Goal: Task Accomplishment & Management: Complete application form

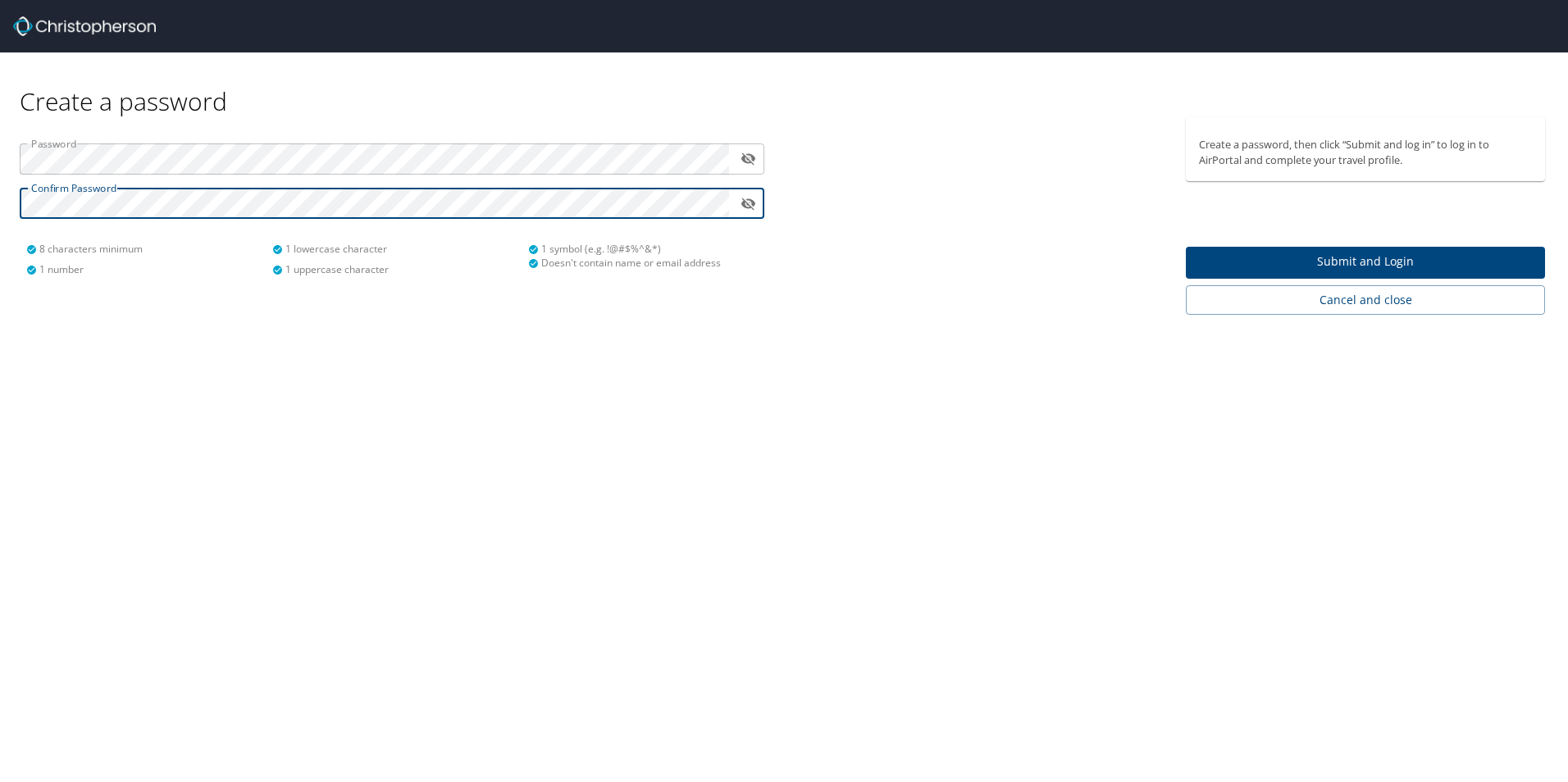
click at [1313, 260] on span "Submit and Login" at bounding box center [1366, 261] width 333 height 20
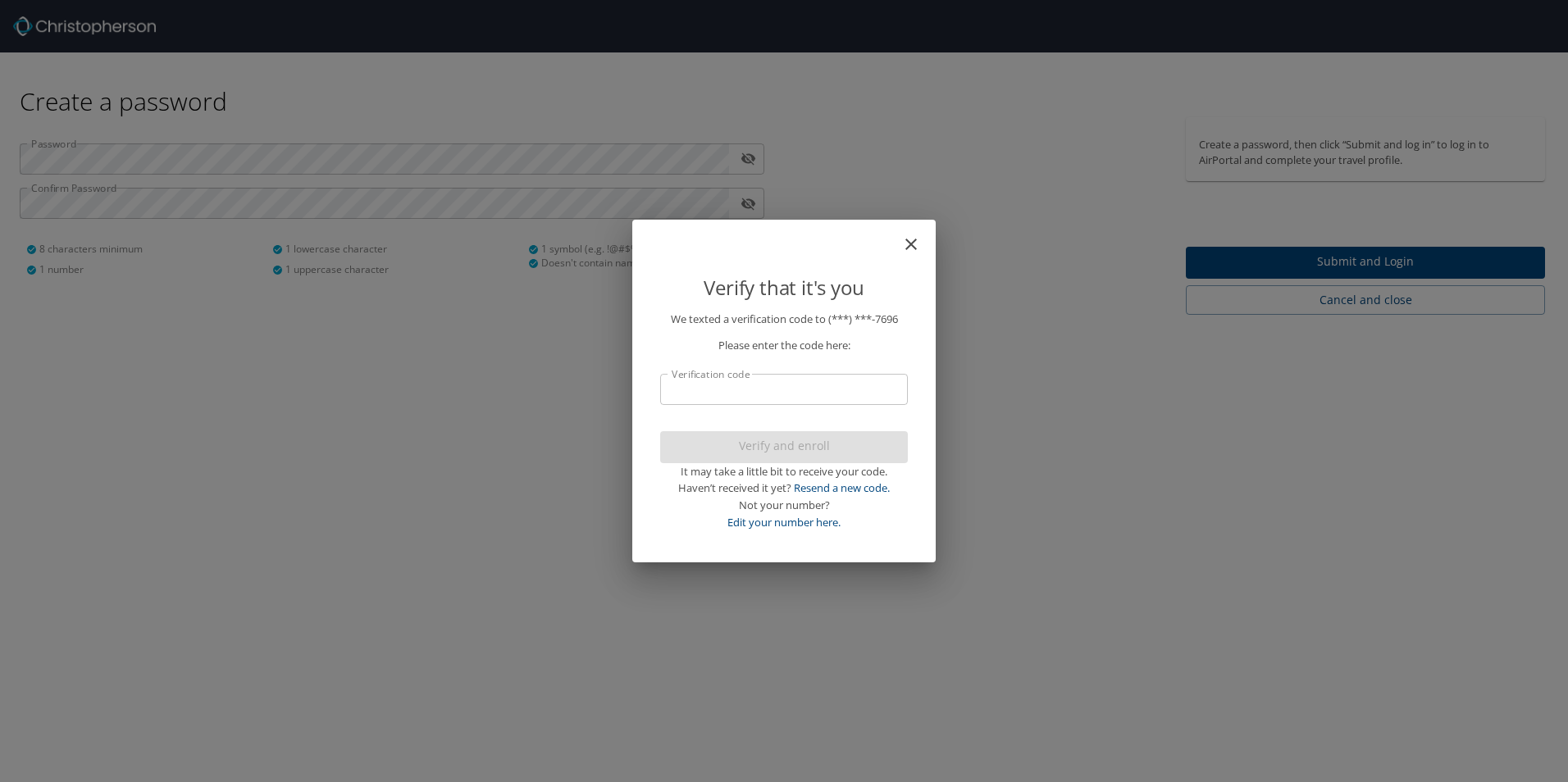
click at [895, 390] on input "Verification code" at bounding box center [784, 390] width 248 height 32
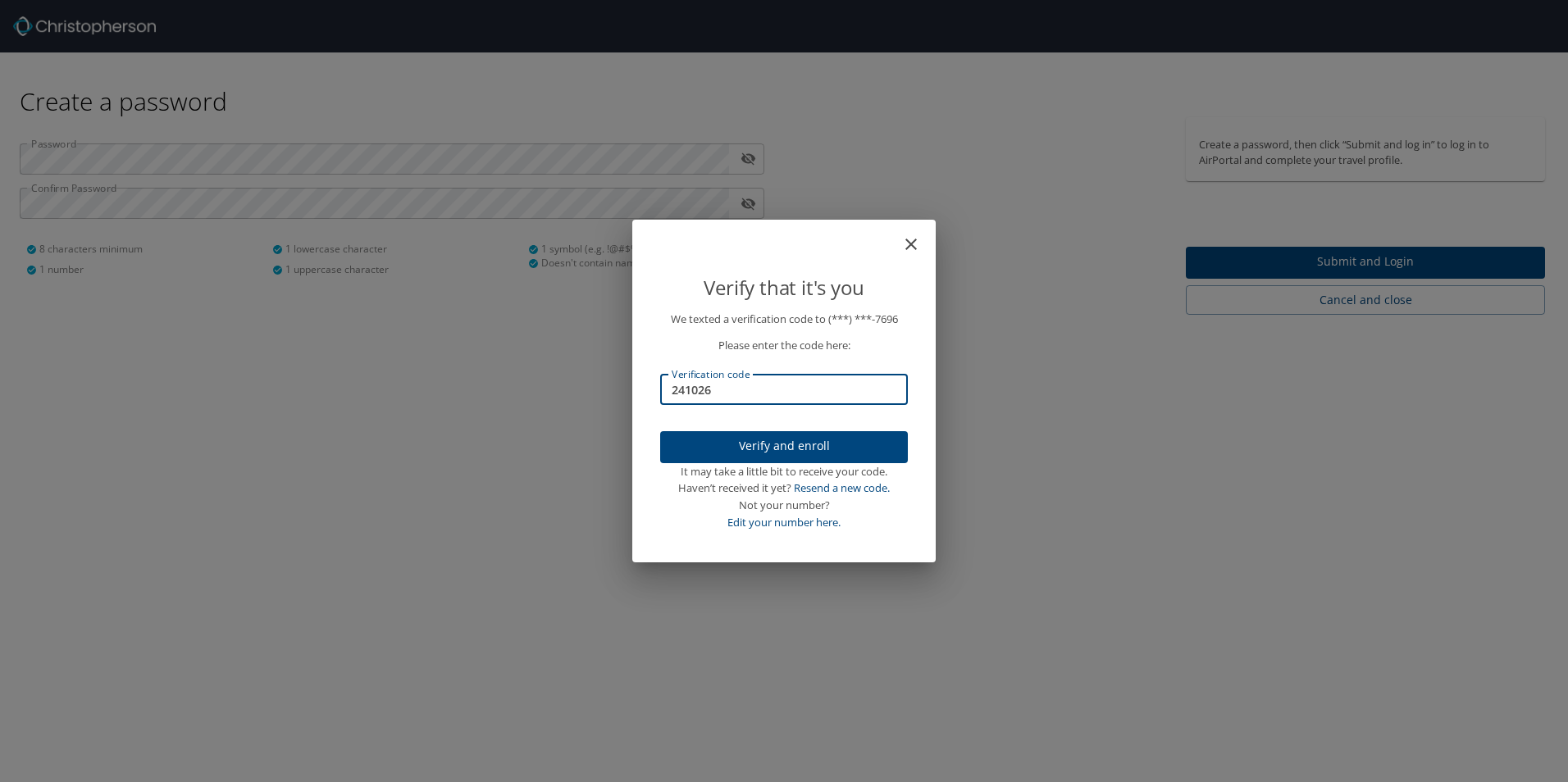
type input "241026"
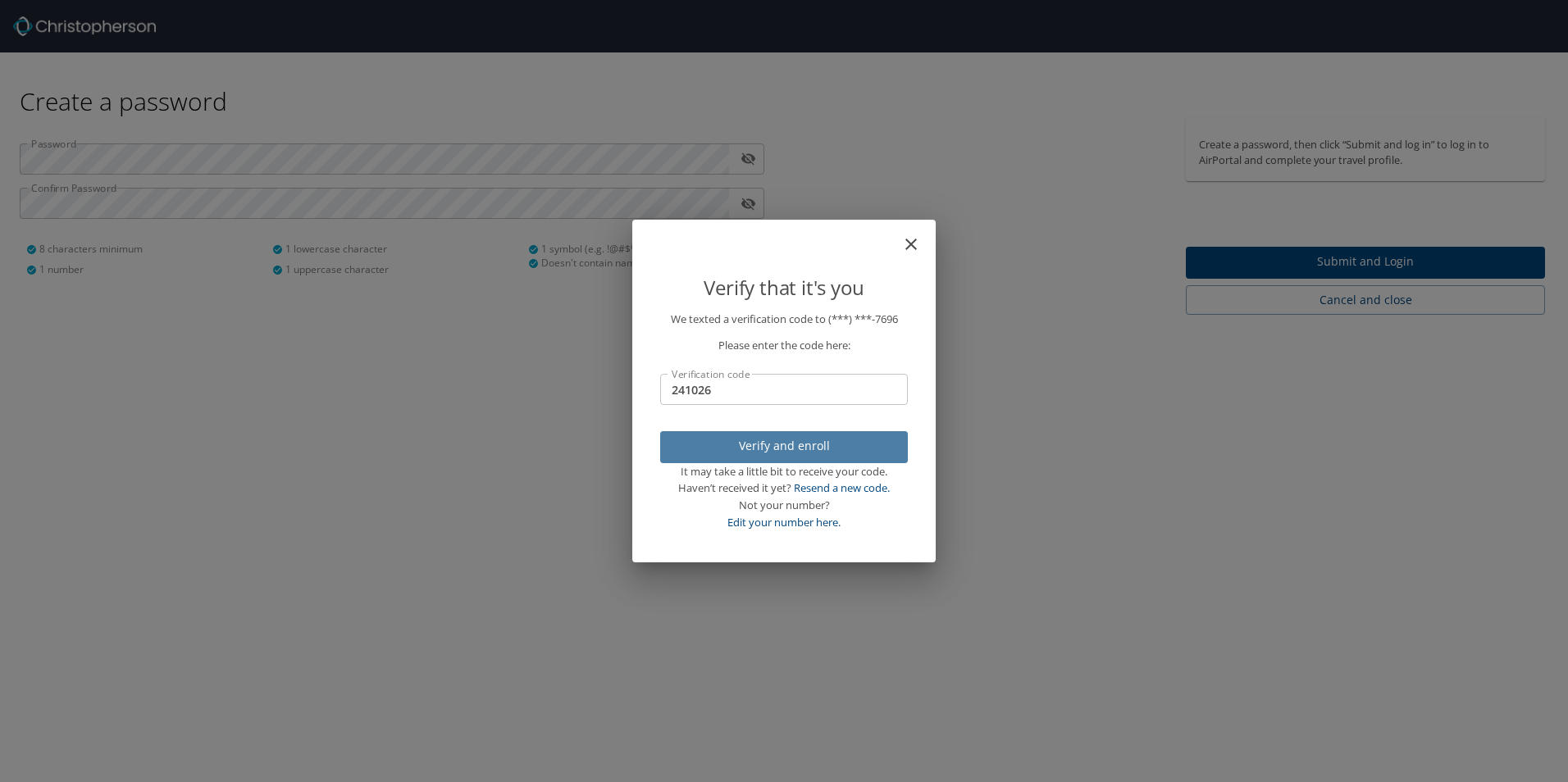
click at [822, 450] on span "Verify and enroll" at bounding box center [783, 446] width 221 height 20
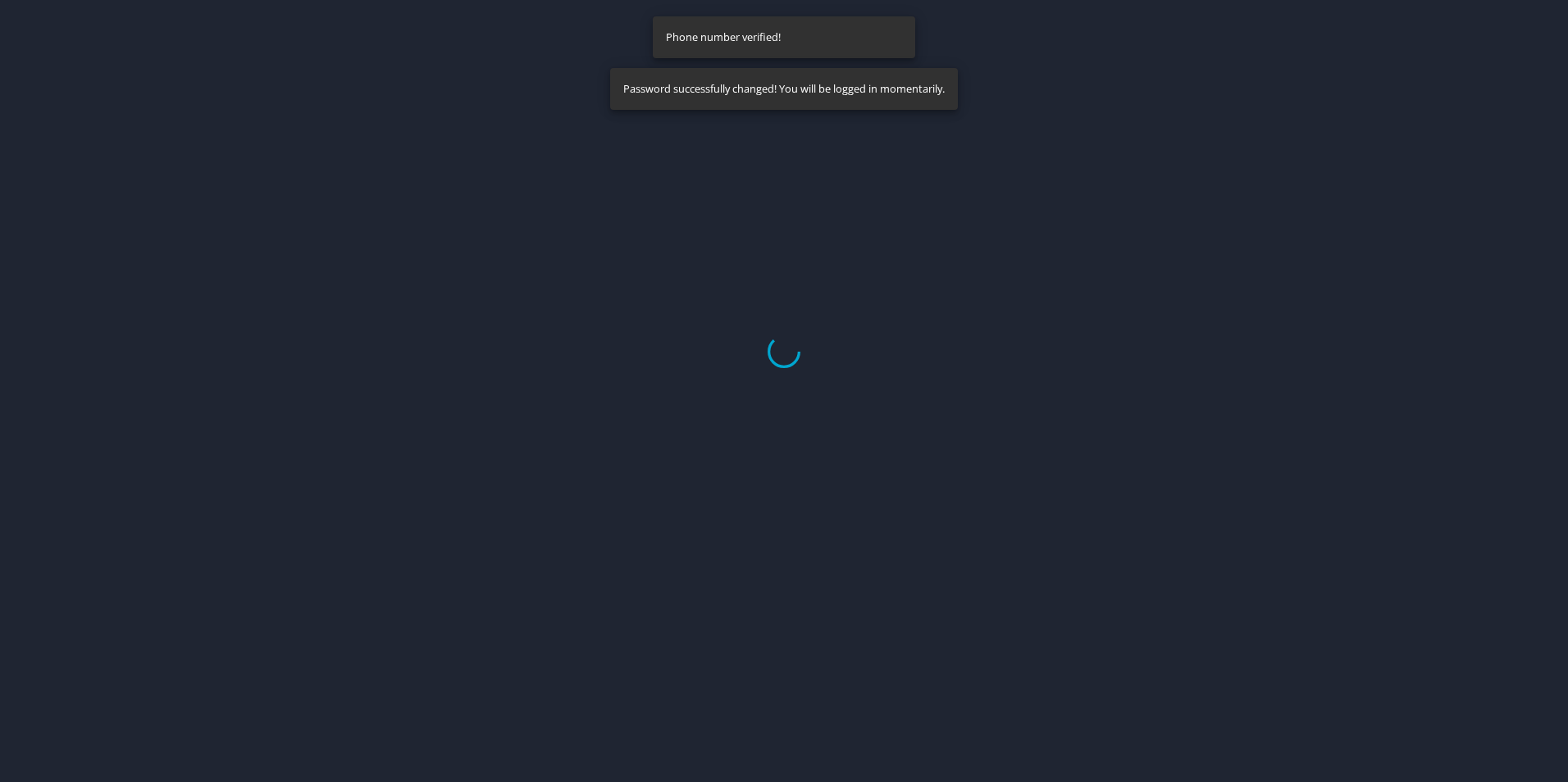
select select "US"
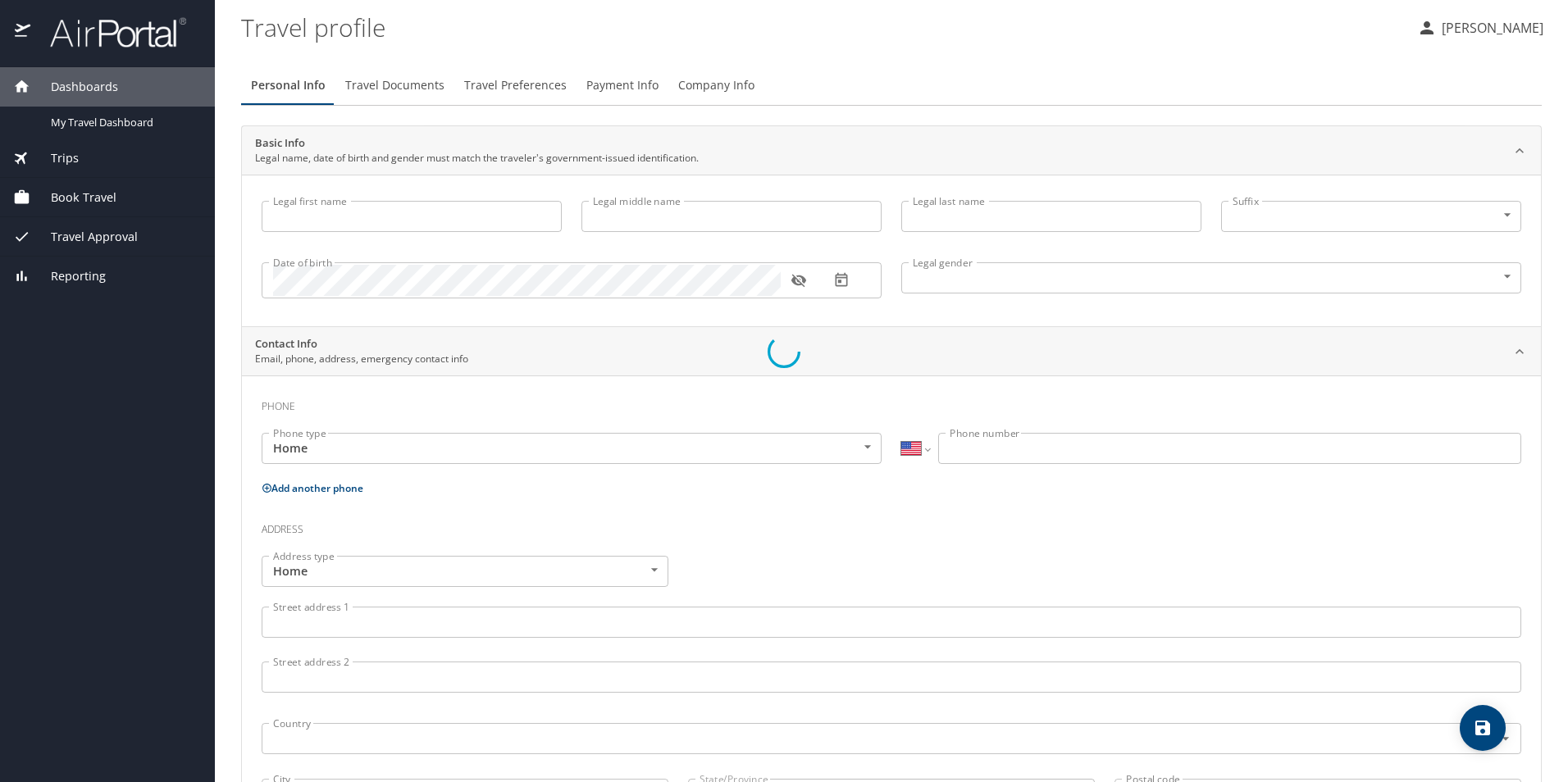
type input "Albert"
type input "Lopez"
type input "Male"
select select "US"
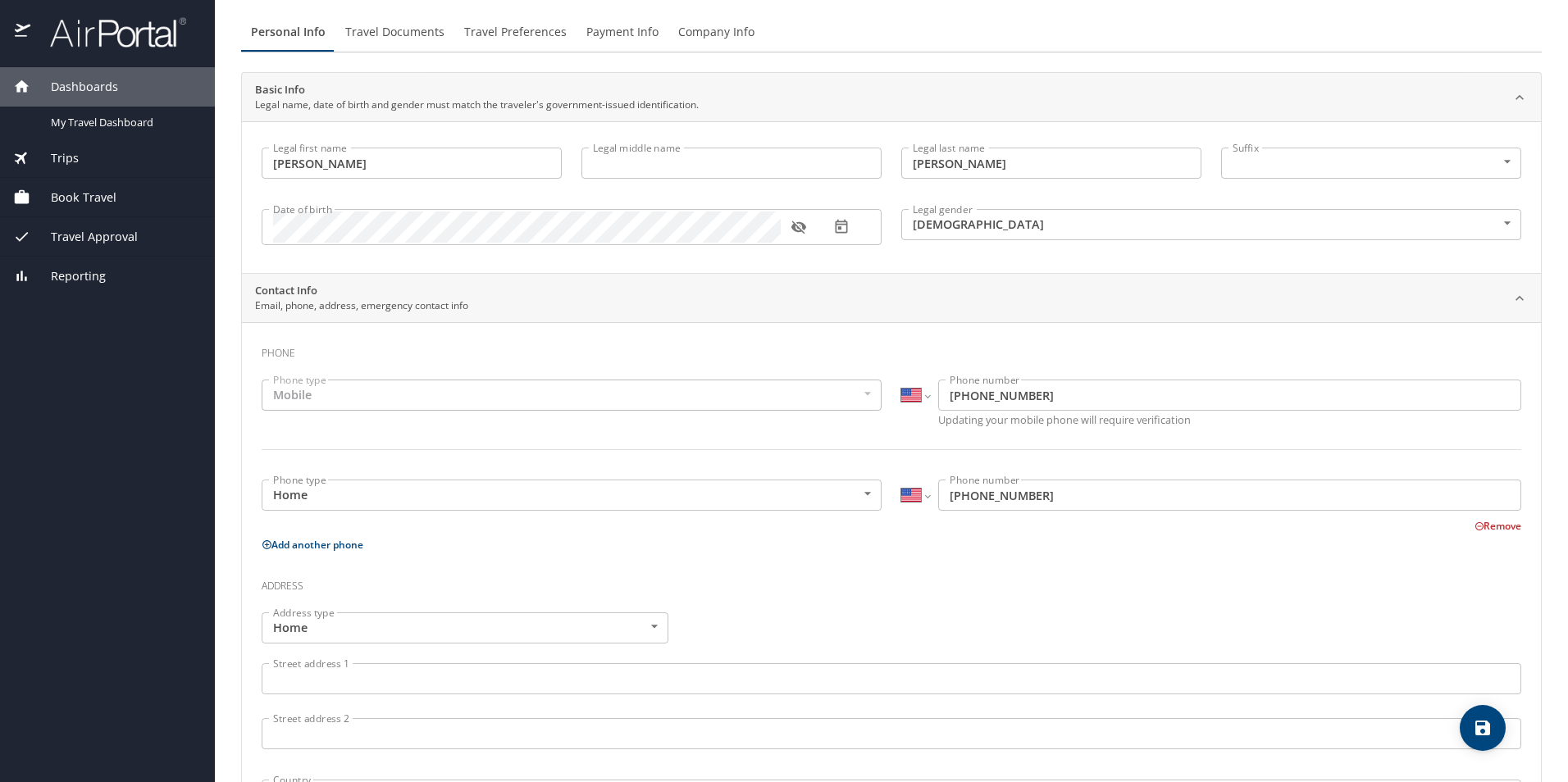
scroll to position [82, 0]
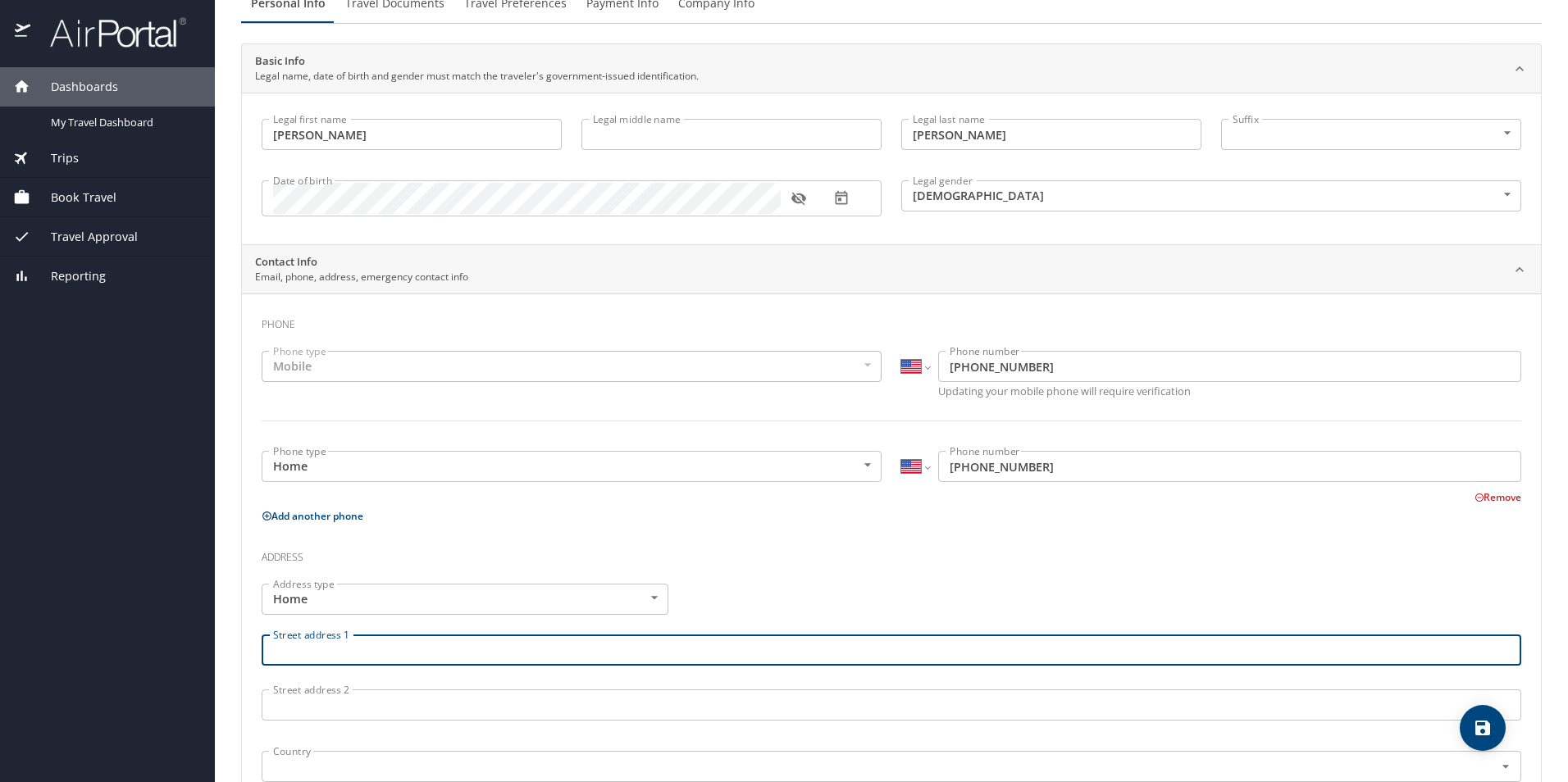
click at [651, 647] on input "Street address 1" at bounding box center [891, 650] width 1260 height 32
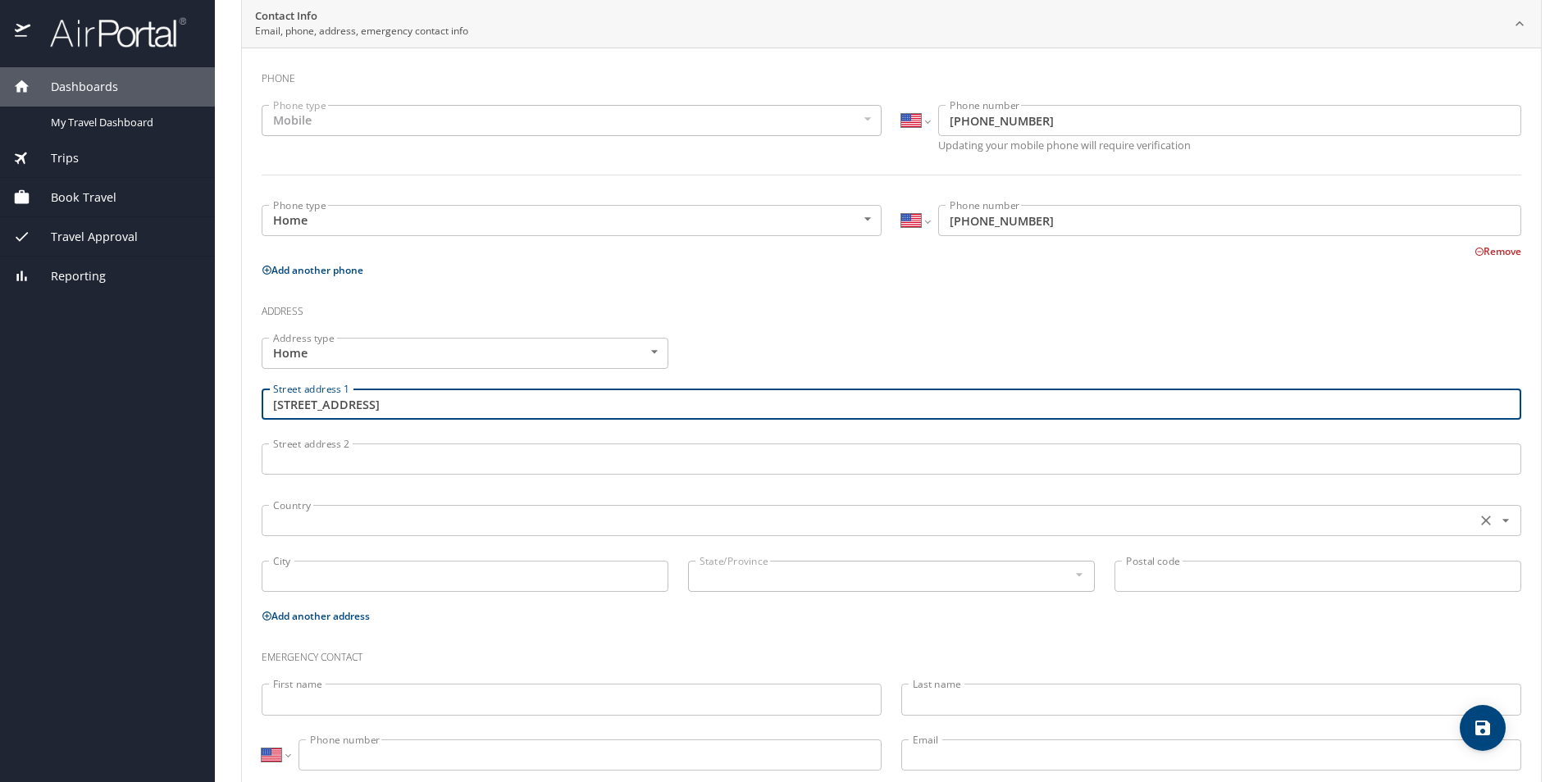
type input "16453 Aventura Ave"
click at [619, 522] on input "text" at bounding box center [866, 521] width 1201 height 21
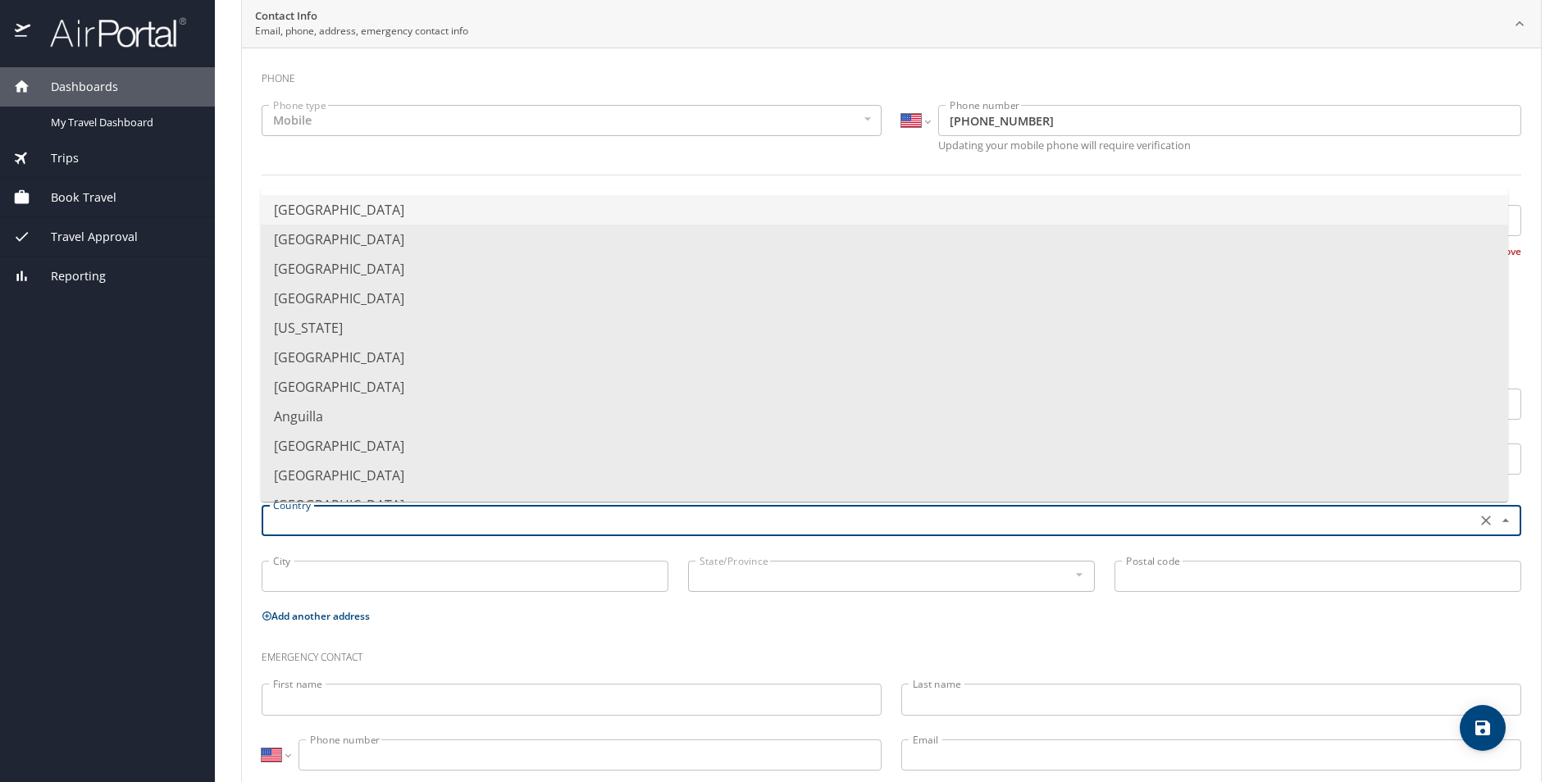
click at [414, 212] on li "United States of America" at bounding box center [884, 210] width 1247 height 30
type input "United States of America"
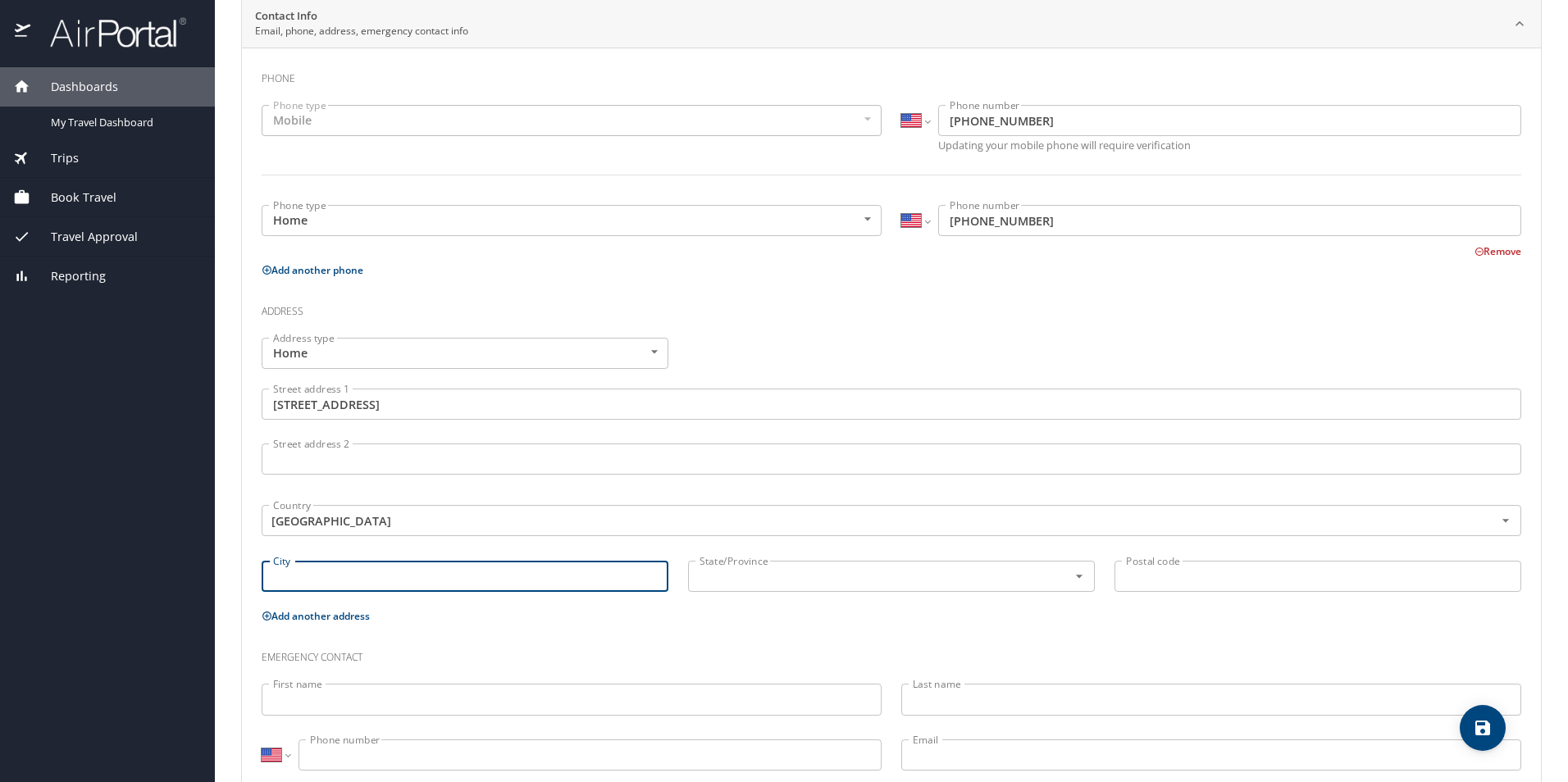
click at [551, 582] on input "City" at bounding box center [464, 576] width 407 height 32
type input "Pflugerville"
click at [795, 578] on input "text" at bounding box center [867, 576] width 348 height 21
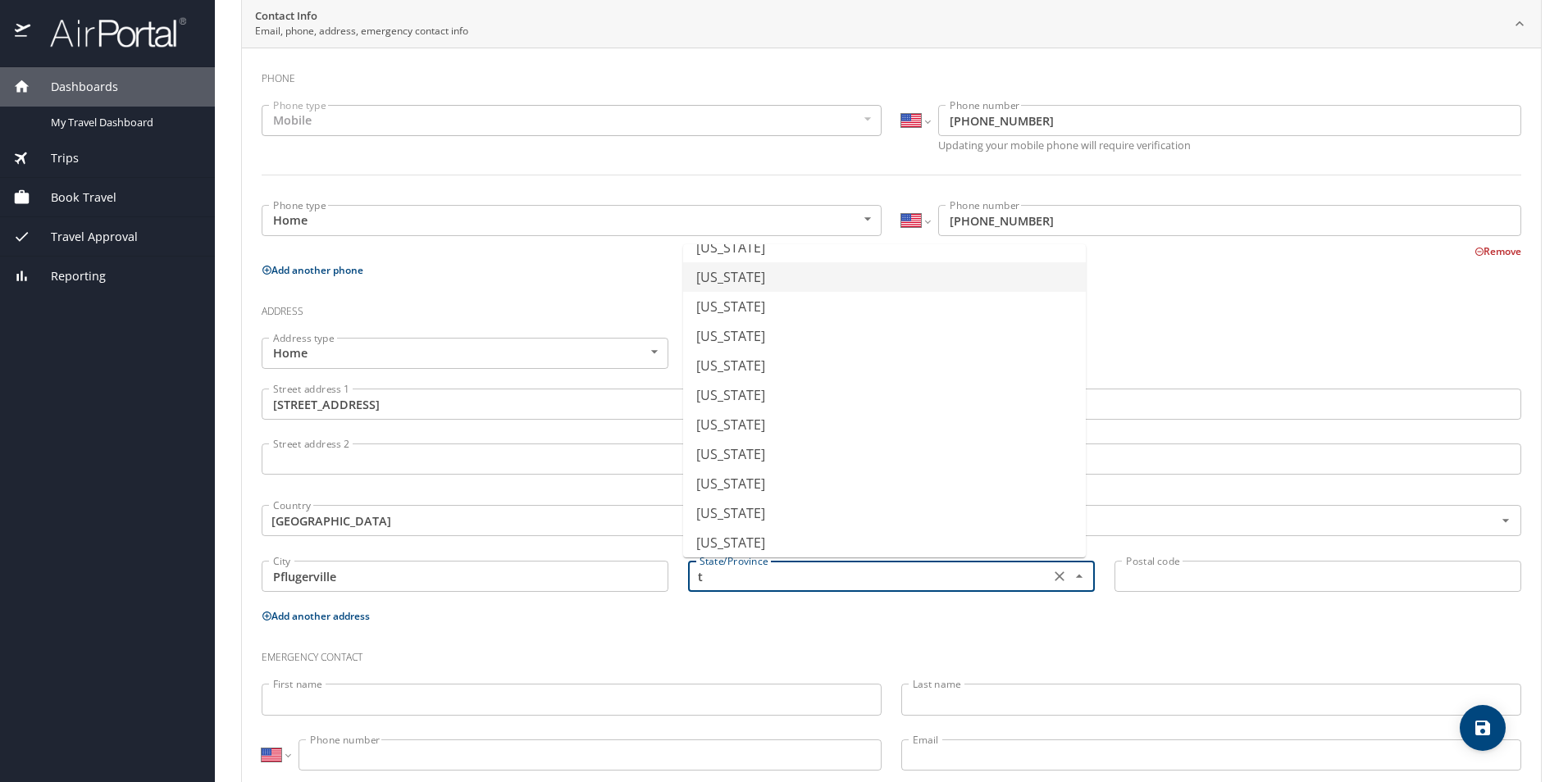
scroll to position [172, 0]
click at [727, 422] on li "Texas" at bounding box center [885, 417] width 403 height 30
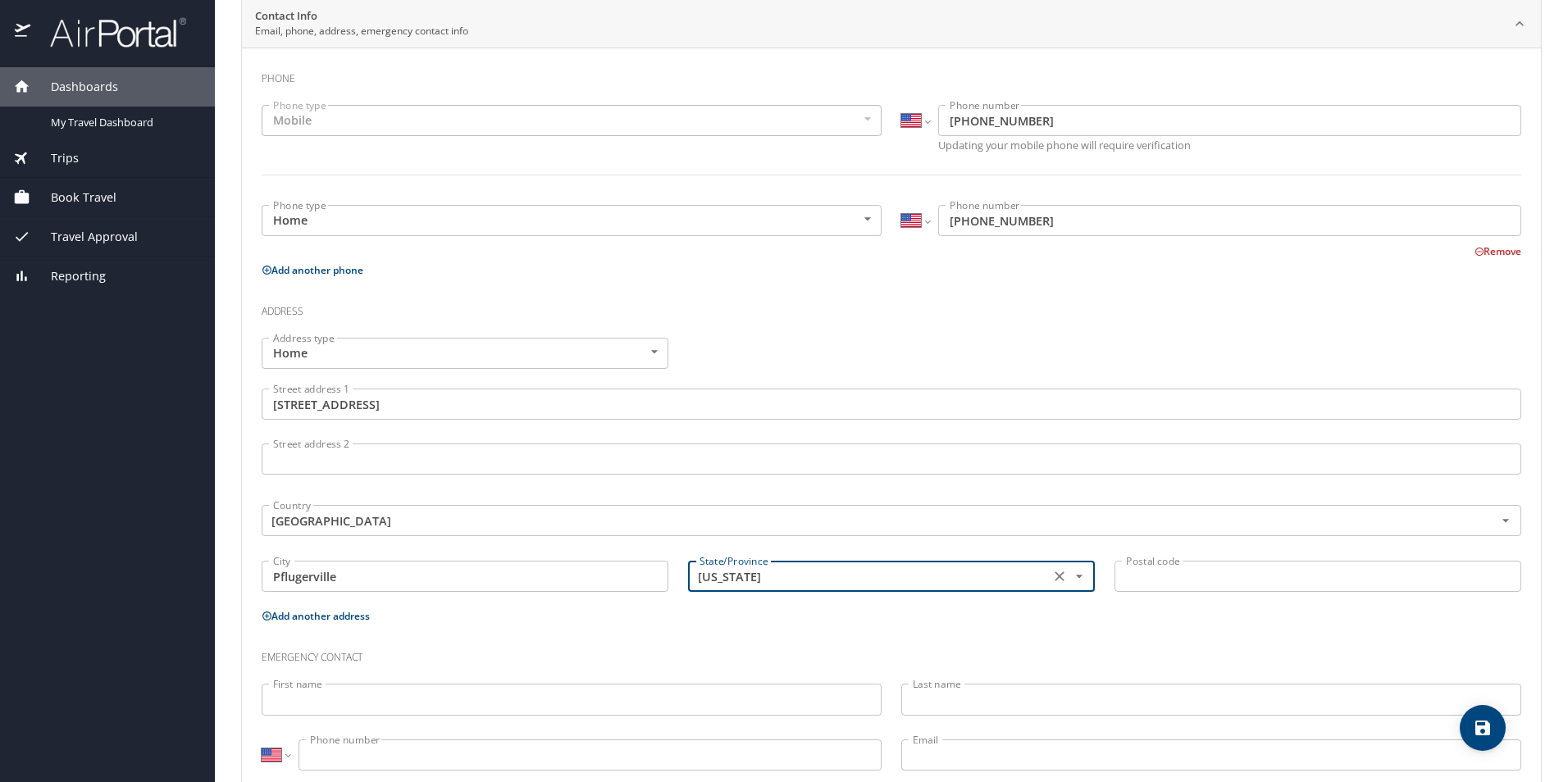
type input "Texas"
click at [1185, 588] on input "Postal code" at bounding box center [1317, 576] width 407 height 32
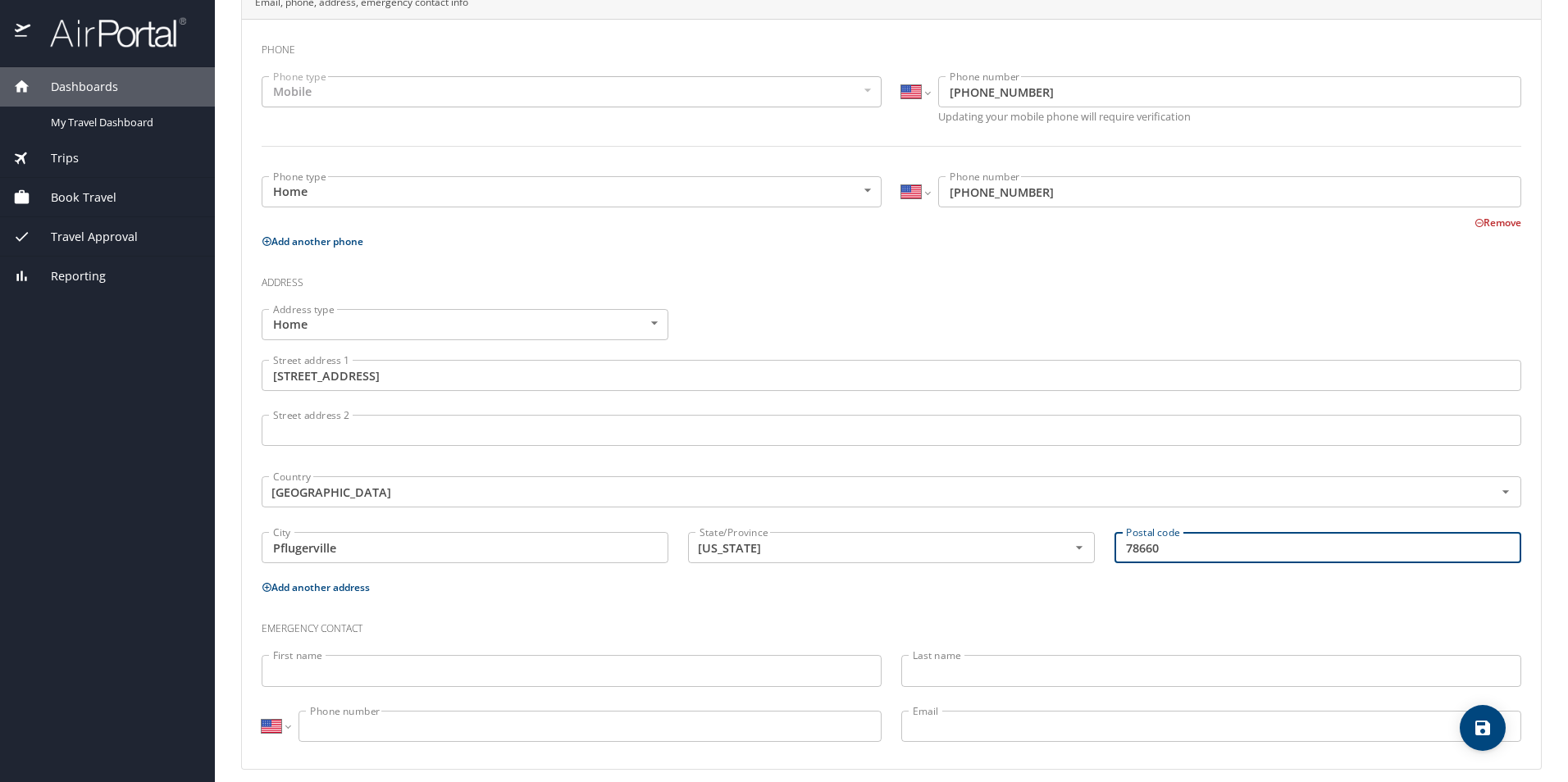
scroll to position [370, 0]
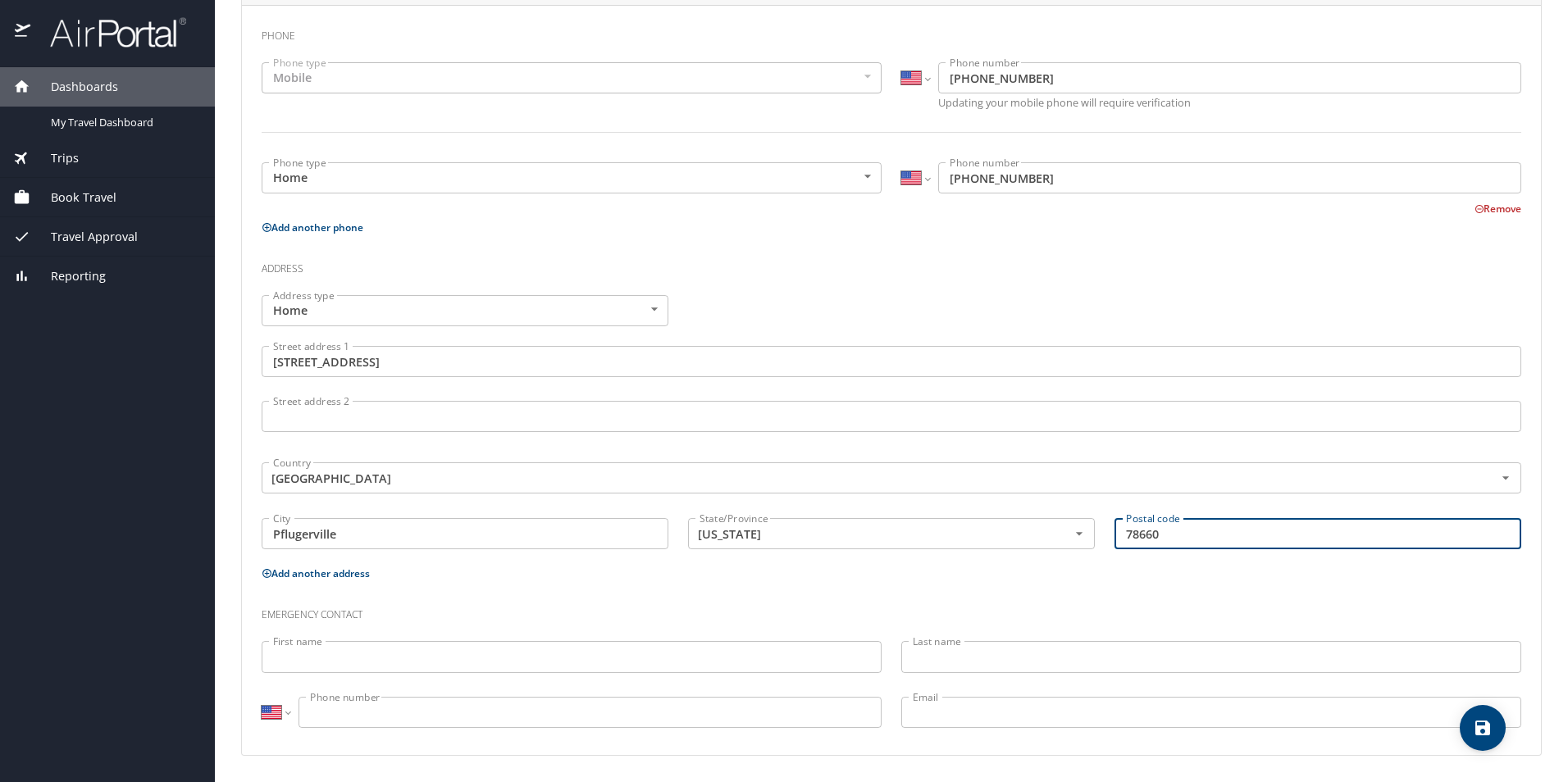
type input "78660"
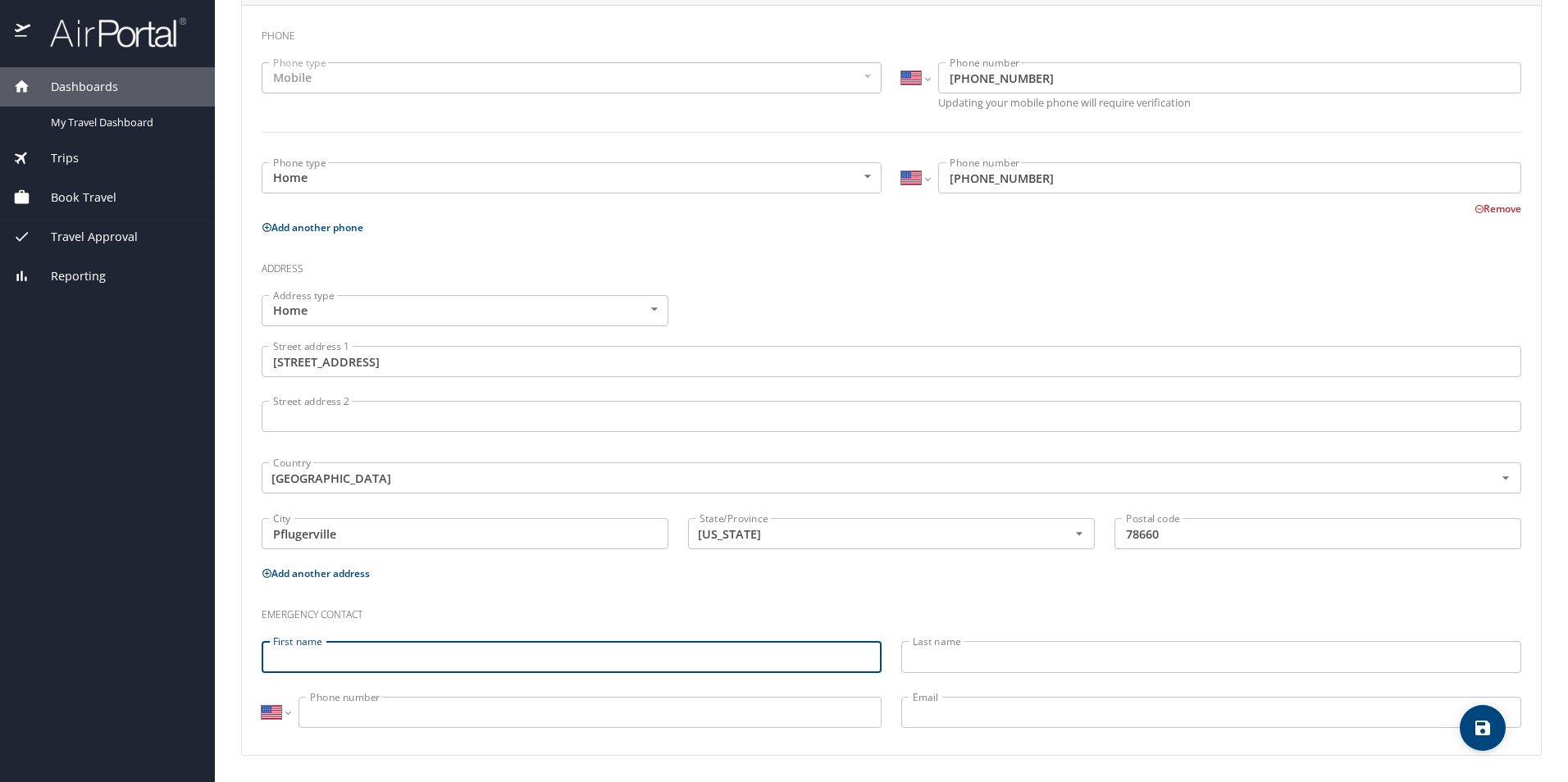
click at [717, 661] on input "First name" at bounding box center [571, 657] width 620 height 32
type input "A"
type input "Monica"
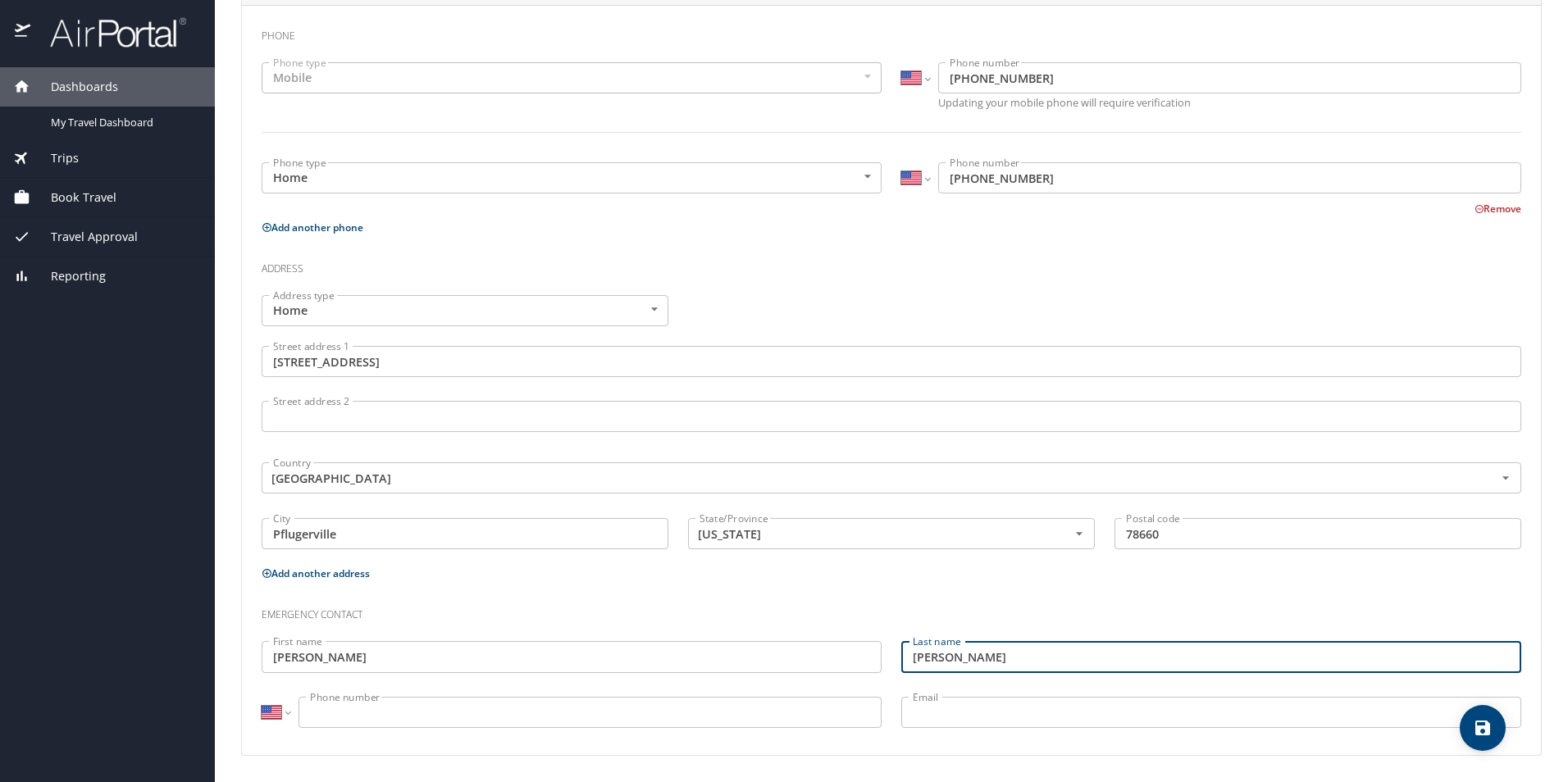
type input "Solis"
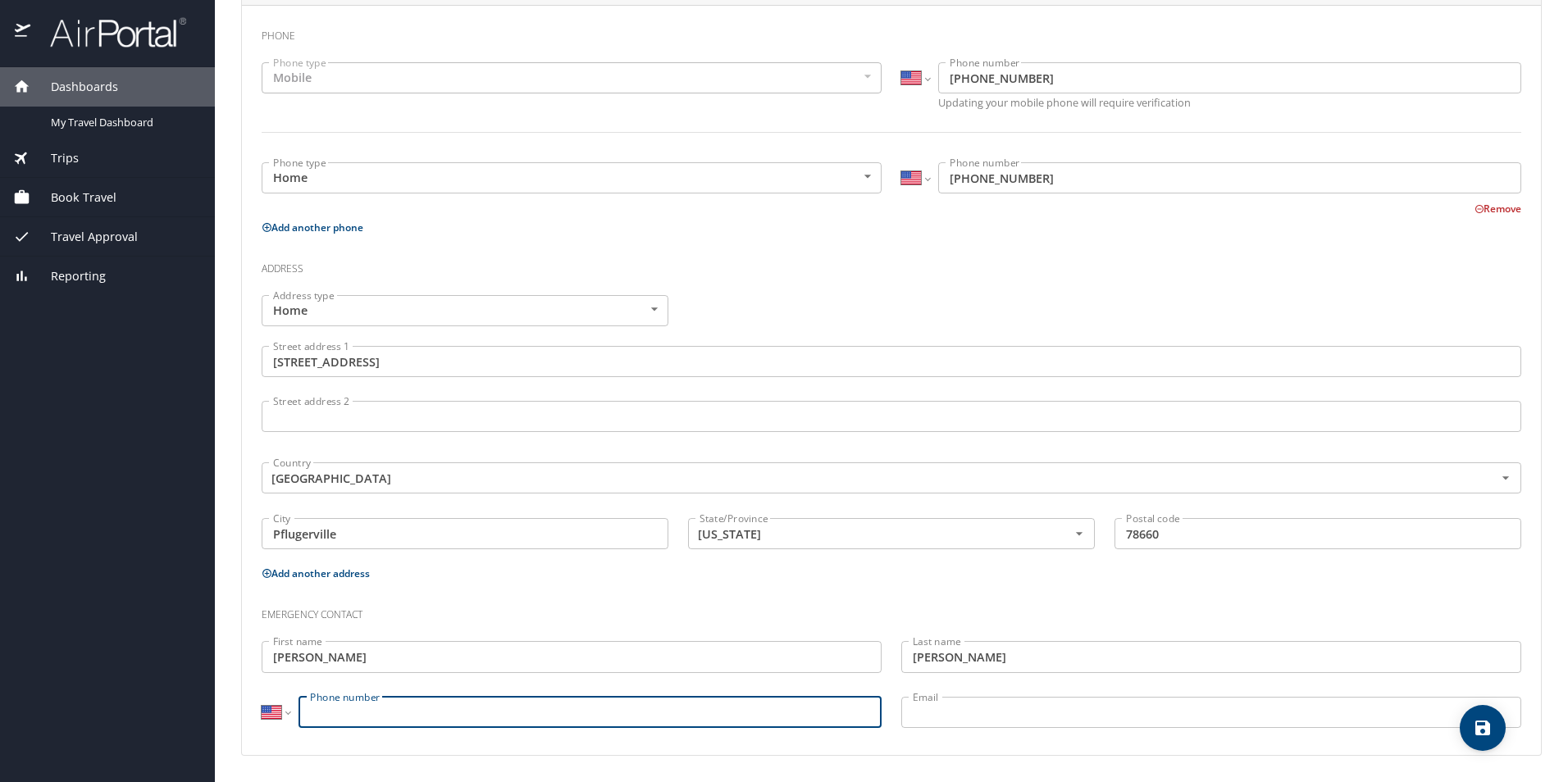
click at [386, 713] on input "Phone number" at bounding box center [590, 712] width 583 height 32
type input "(940) 867-5422"
click at [970, 718] on input "Email" at bounding box center [1212, 712] width 620 height 32
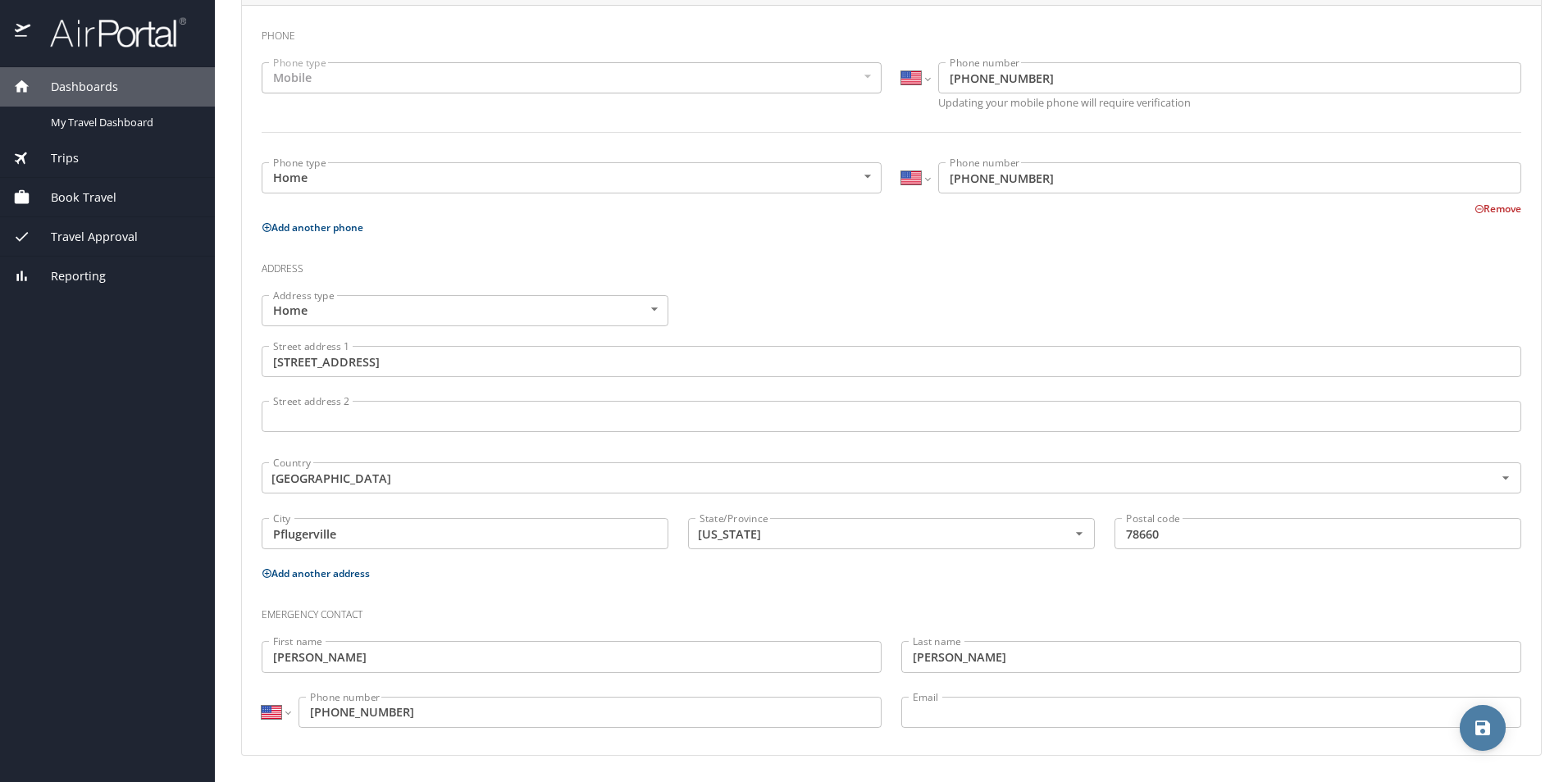
click at [1482, 723] on icon "save" at bounding box center [1483, 727] width 20 height 20
select select "US"
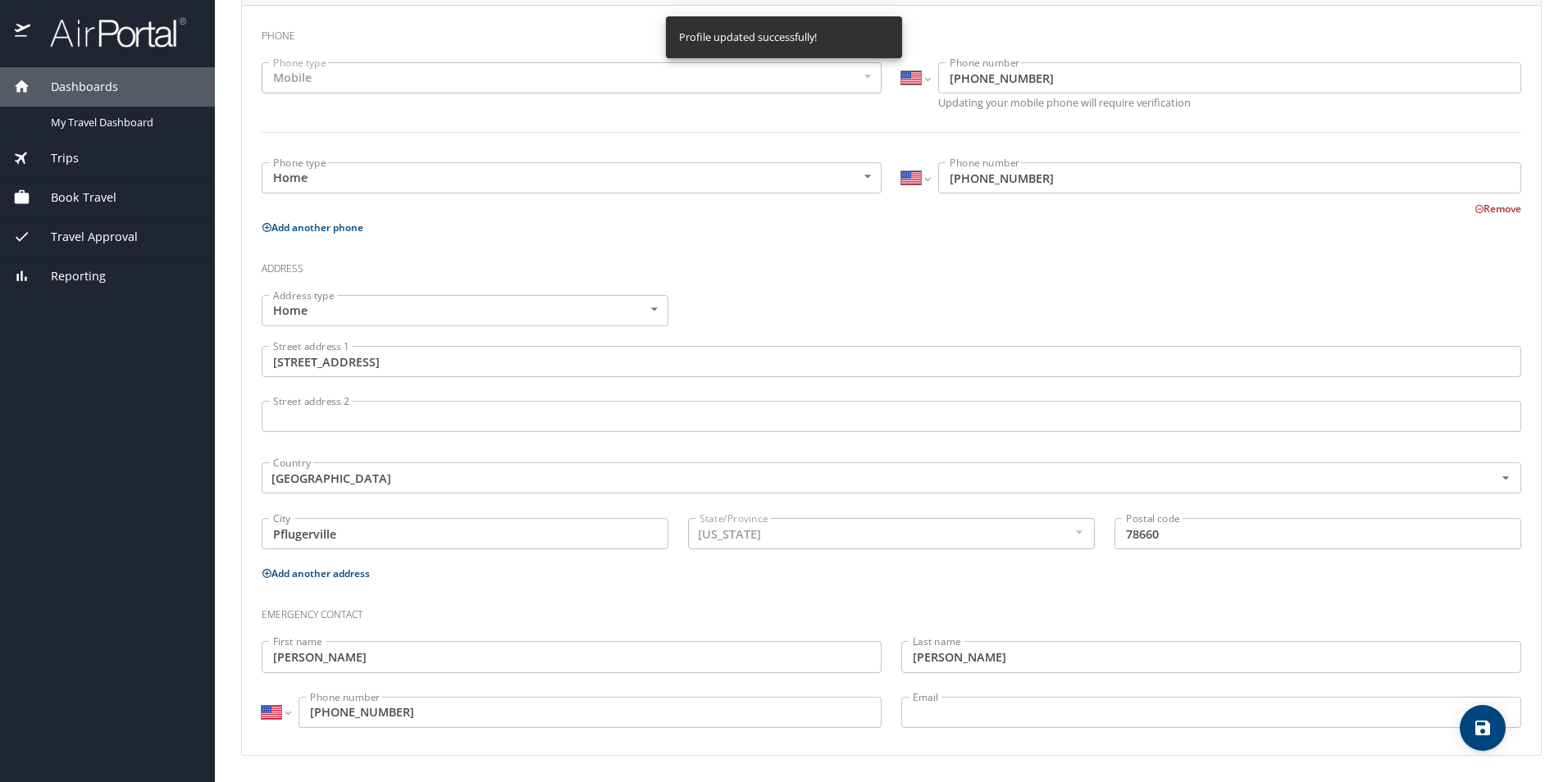
select select "US"
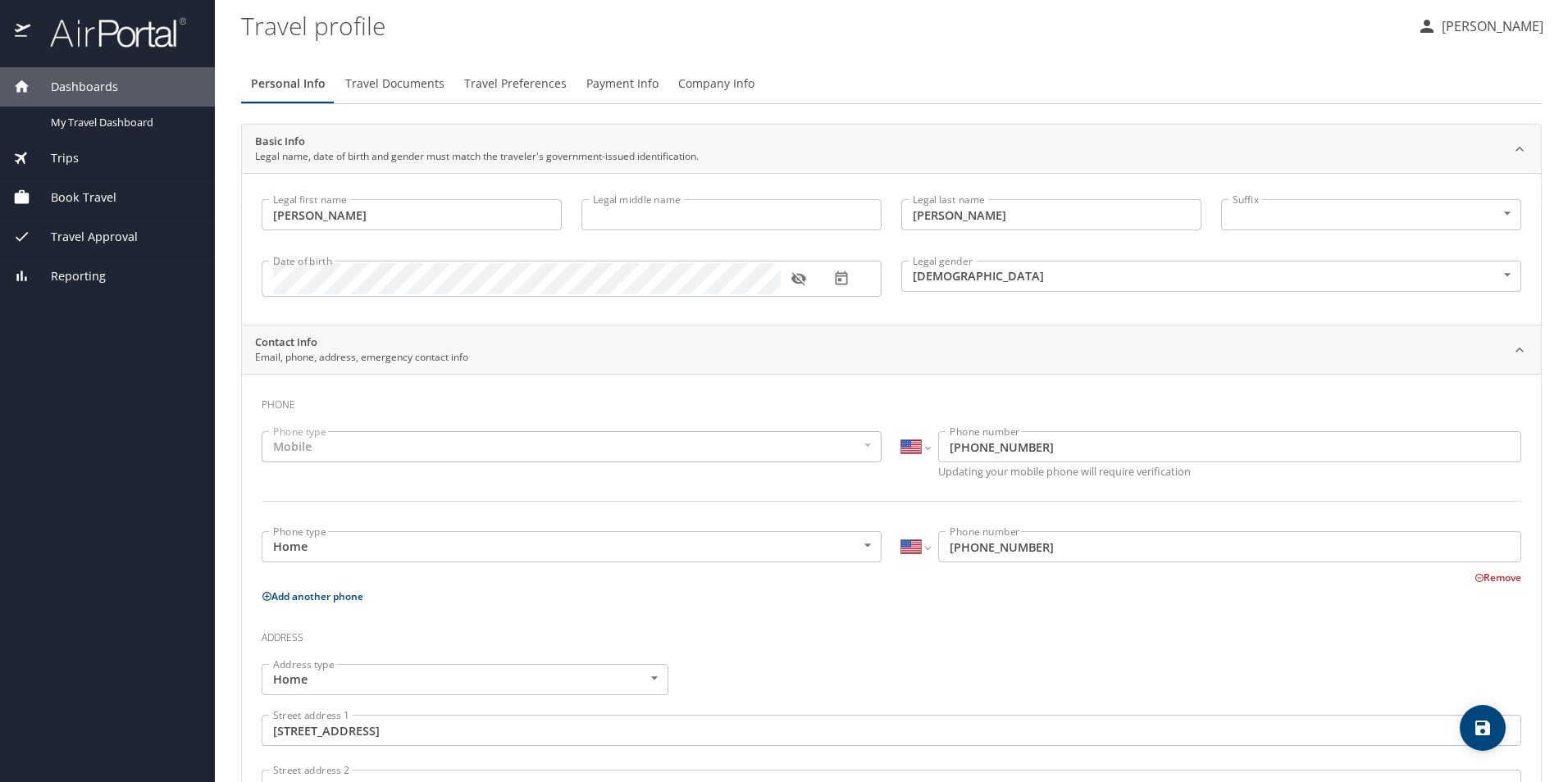
scroll to position [0, 0]
click at [106, 122] on span "My Travel Dashboard" at bounding box center [123, 123] width 145 height 15
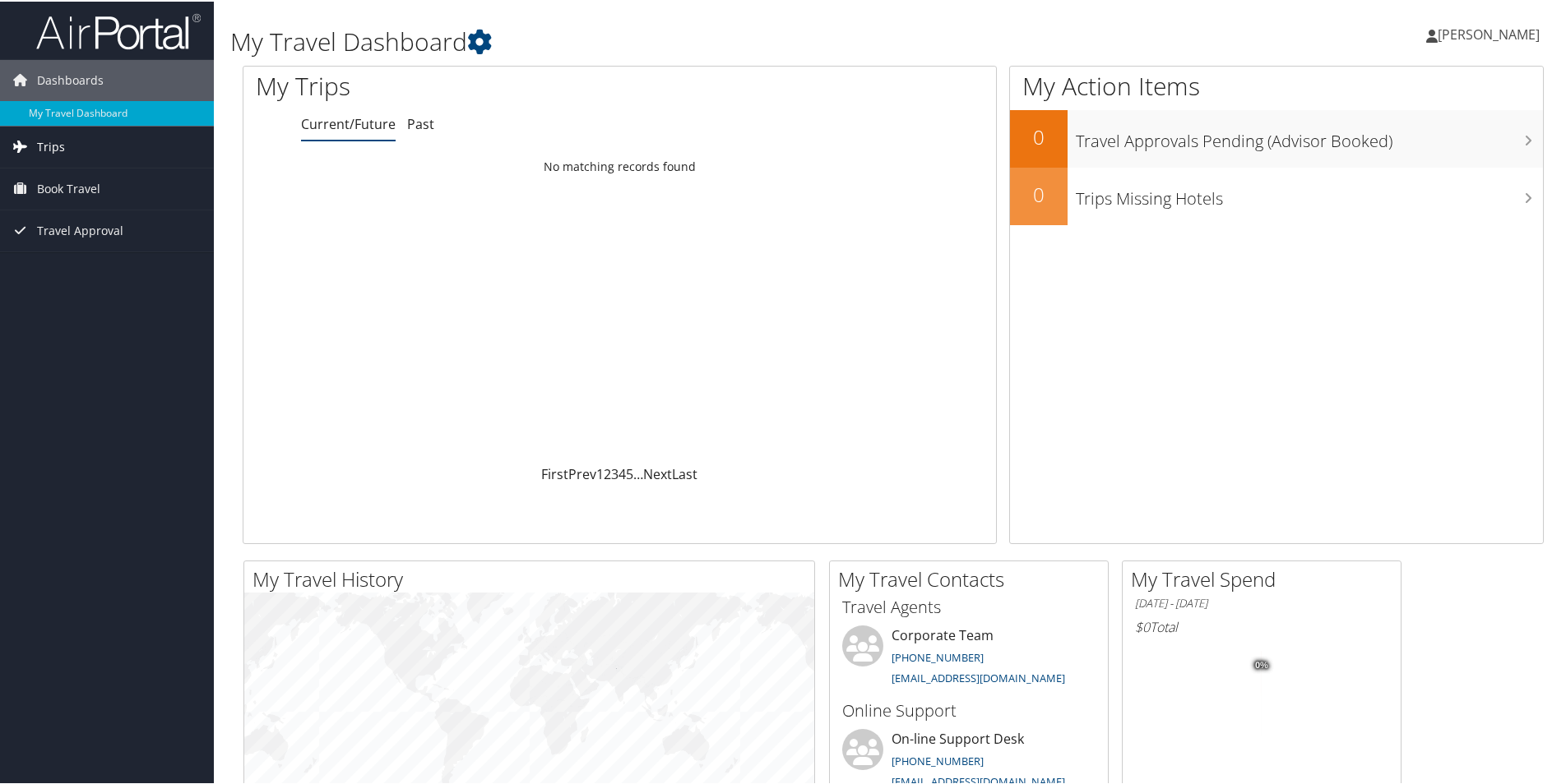
click at [47, 141] on span "Trips" at bounding box center [51, 145] width 28 height 41
click at [80, 265] on span "Book Travel" at bounding box center [69, 261] width 63 height 41
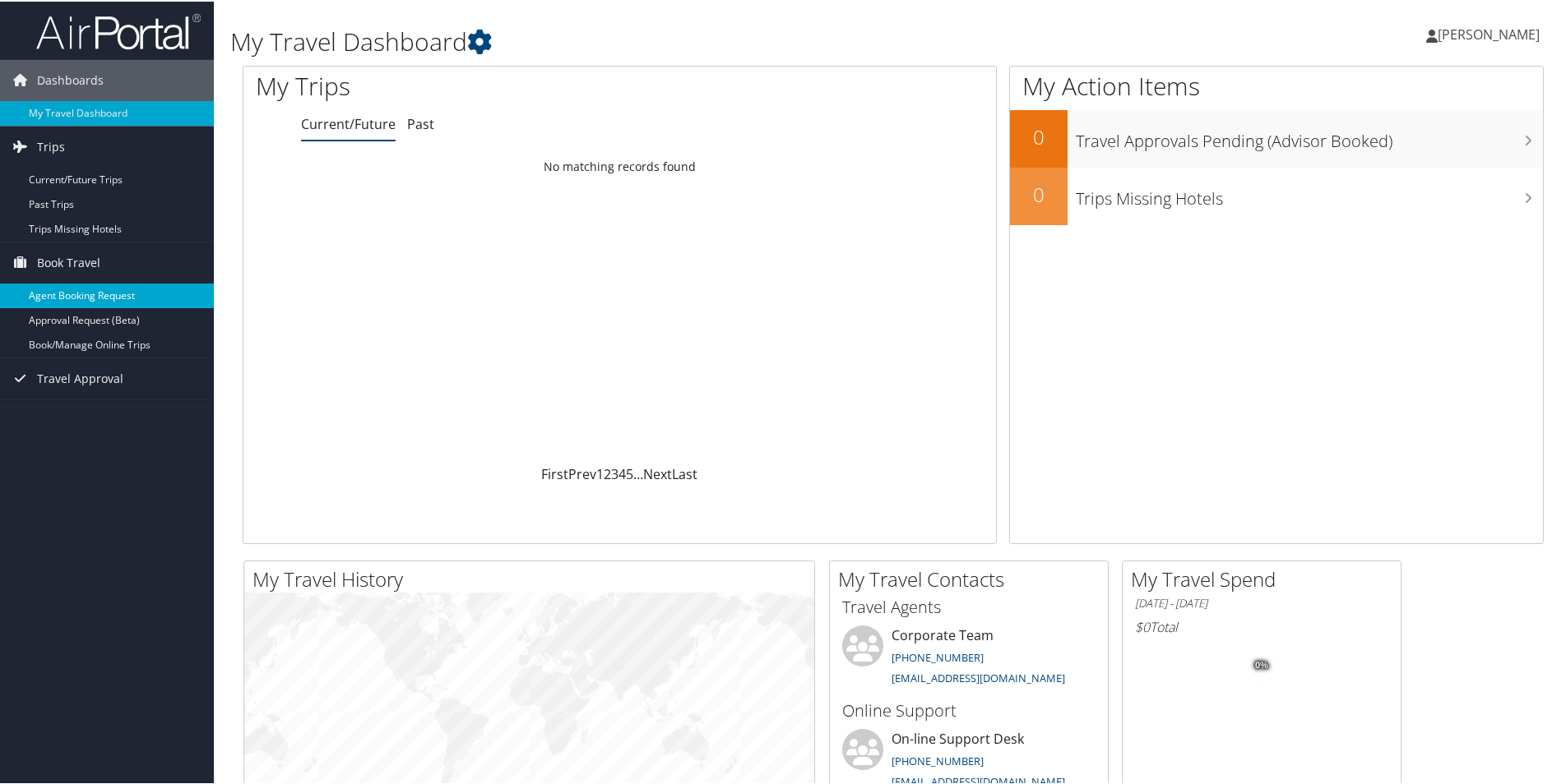
click at [90, 288] on link "Agent Booking Request" at bounding box center [107, 295] width 214 height 25
